Goal: Use online tool/utility

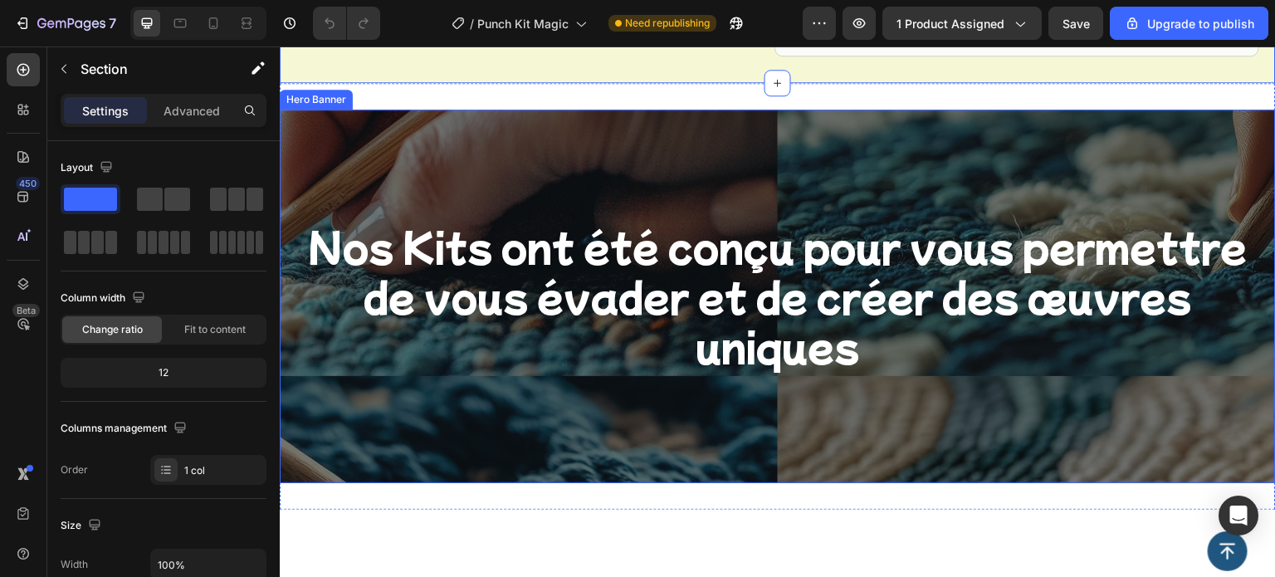
scroll to position [1922, 0]
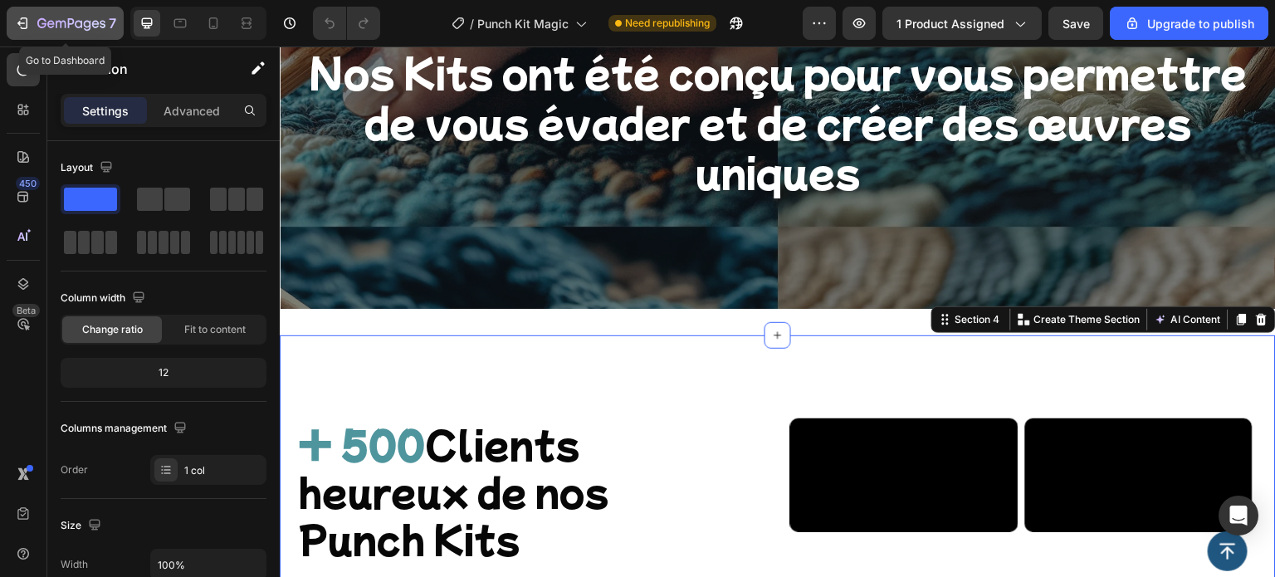
click at [22, 21] on icon "button" at bounding box center [22, 23] width 17 height 17
